Goal: Register for event/course

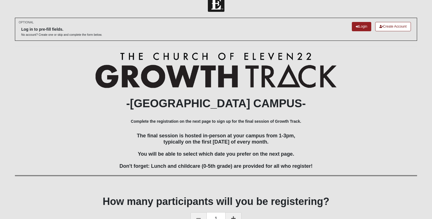
scroll to position [49, 0]
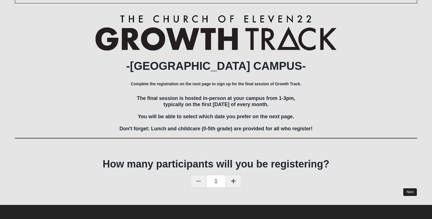
click at [410, 191] on link "Next" at bounding box center [410, 192] width 14 height 8
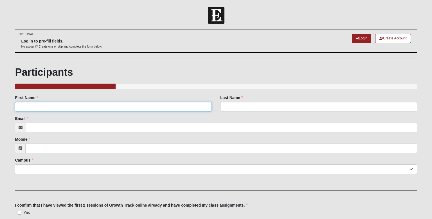
click at [99, 106] on input "First Name" at bounding box center [113, 107] width 197 height 10
type input "Terr"
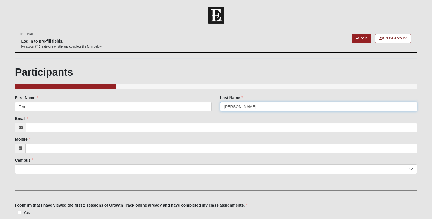
type input "[PERSON_NAME]"
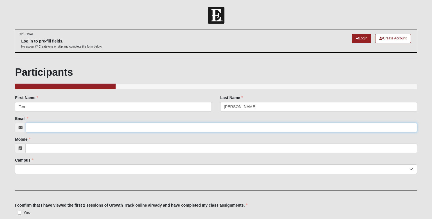
click at [74, 129] on input "Email" at bounding box center [221, 128] width 391 height 10
type input "Terri.wagner@hotmail.com"
type input "(904) 338-6509"
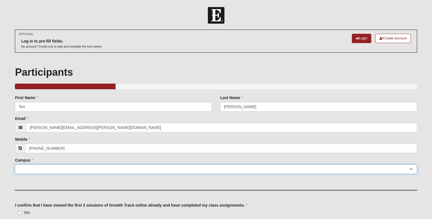
click at [80, 167] on select "Arlington Baymeadows College Park Orlando (Coming Soon) Eleven22 Online Fleming…" at bounding box center [216, 169] width 402 height 10
select select "3"
click at [15, 164] on select "Arlington Baymeadows College Park Orlando (Coming Soon) Eleven22 Online Fleming…" at bounding box center [216, 169] width 402 height 10
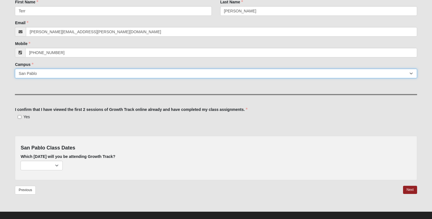
scroll to position [102, 0]
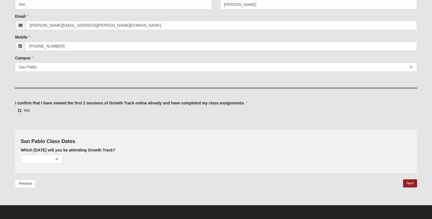
click at [20, 110] on input "Yes" at bounding box center [20, 111] width 4 height 4
checkbox input "true"
click at [57, 157] on select "October 5th (148 remaining) November 2nd (221 remaining) December 7th (222 rema…" at bounding box center [42, 159] width 42 height 10
select select "715"
click at [21, 154] on select "October 5th (148 remaining) November 2nd (221 remaining) December 7th (222 rema…" at bounding box center [42, 159] width 42 height 10
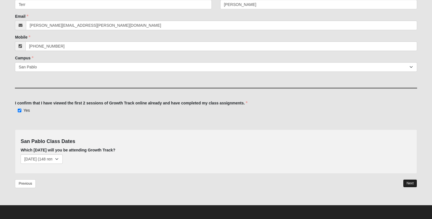
click at [413, 183] on link "Next" at bounding box center [410, 183] width 14 height 8
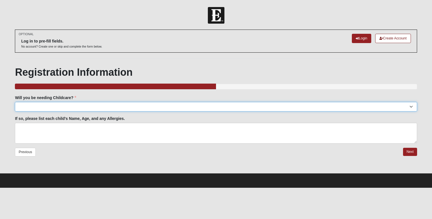
click at [411, 106] on select "Yes No" at bounding box center [216, 107] width 402 height 10
select select "No"
click at [15, 102] on select "Yes No" at bounding box center [216, 107] width 402 height 10
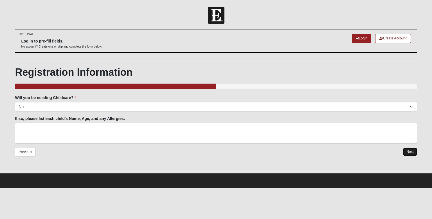
click at [408, 152] on link "Next" at bounding box center [410, 152] width 14 height 8
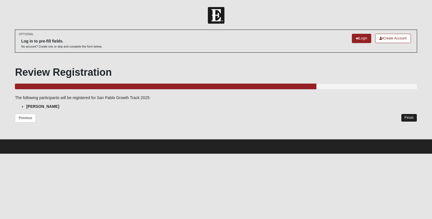
click at [407, 117] on link "Finish" at bounding box center [409, 118] width 16 height 8
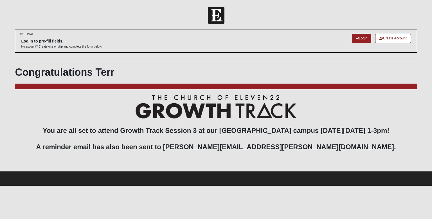
click at [66, 159] on div "OPTIONAL Log in to pre-fill fields. No account? Create one or skip and complete…" at bounding box center [216, 100] width 402 height 141
